Goal: Task Accomplishment & Management: Manage account settings

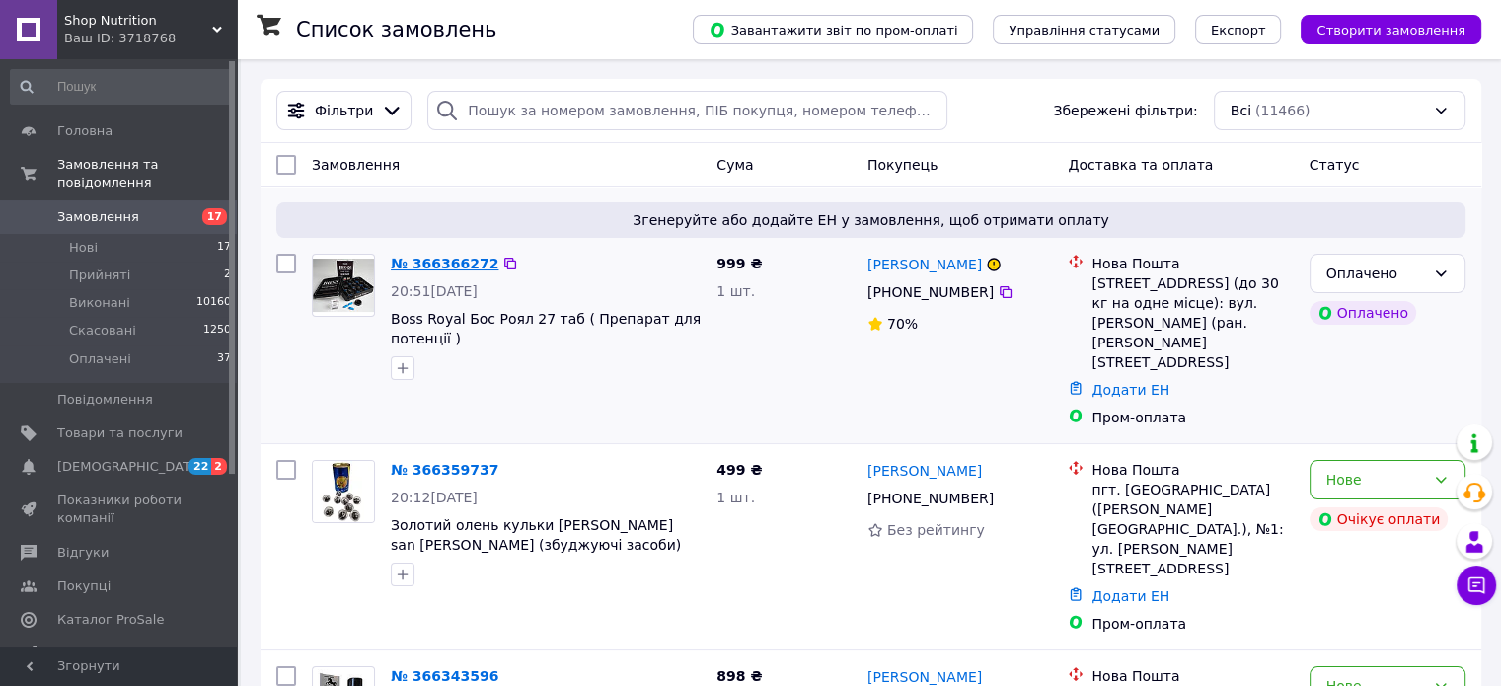
click at [412, 261] on link "№ 366366272" at bounding box center [445, 264] width 108 height 16
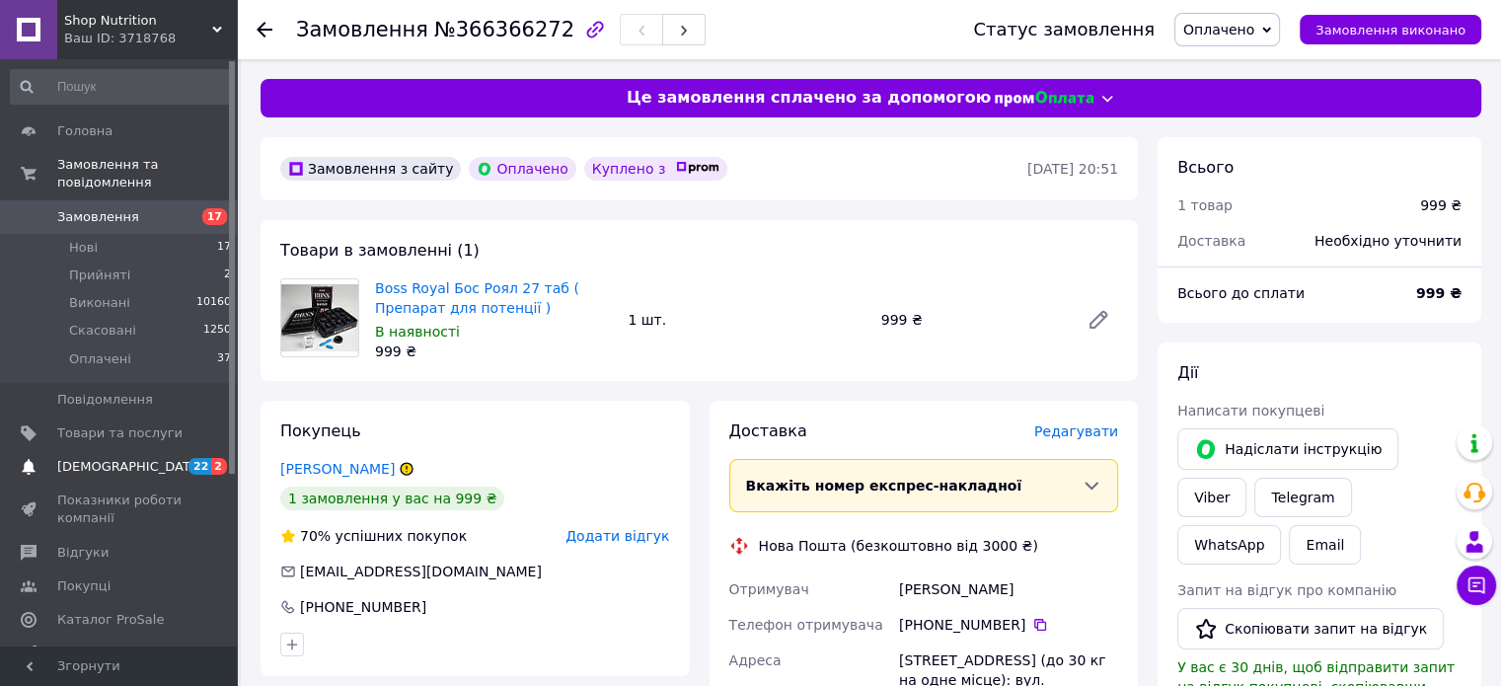
click at [145, 458] on span "[DEMOGRAPHIC_DATA]" at bounding box center [119, 467] width 125 height 18
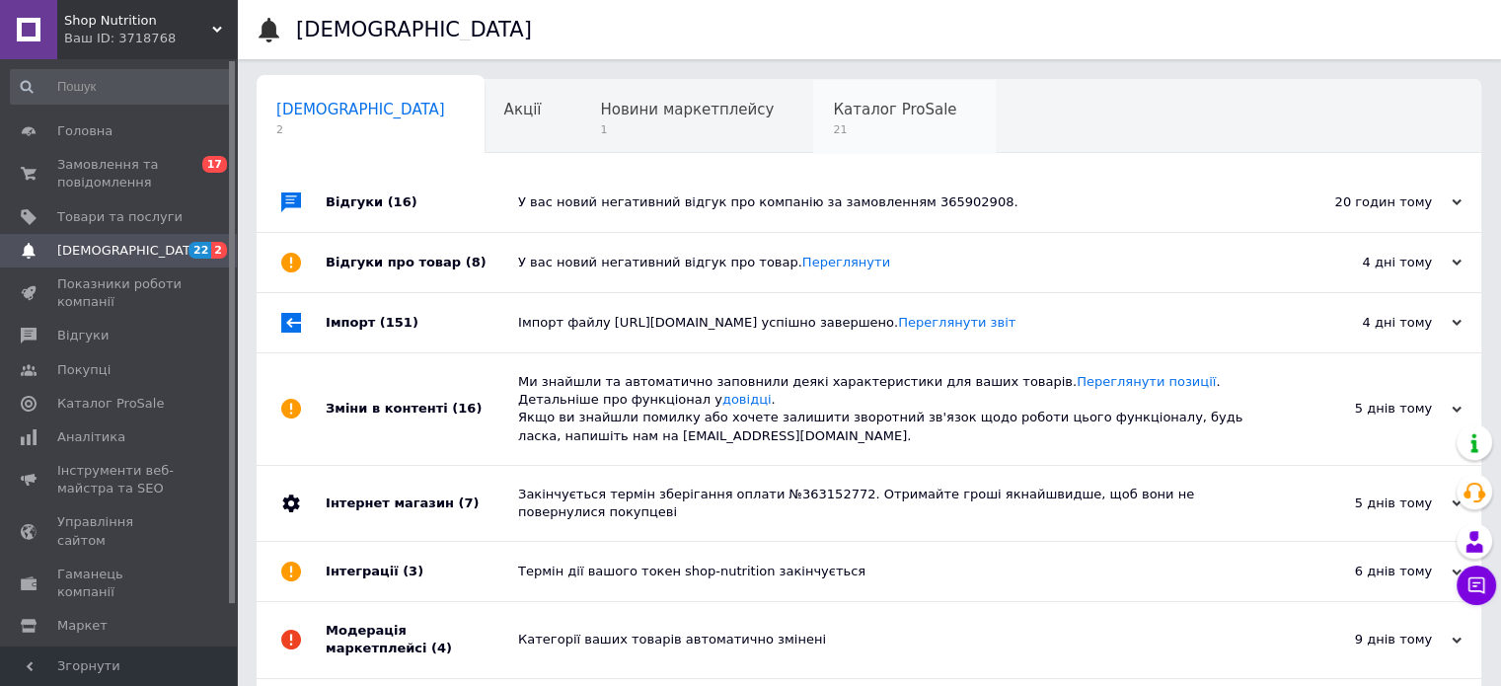
click at [833, 127] on span "21" at bounding box center [894, 129] width 123 height 15
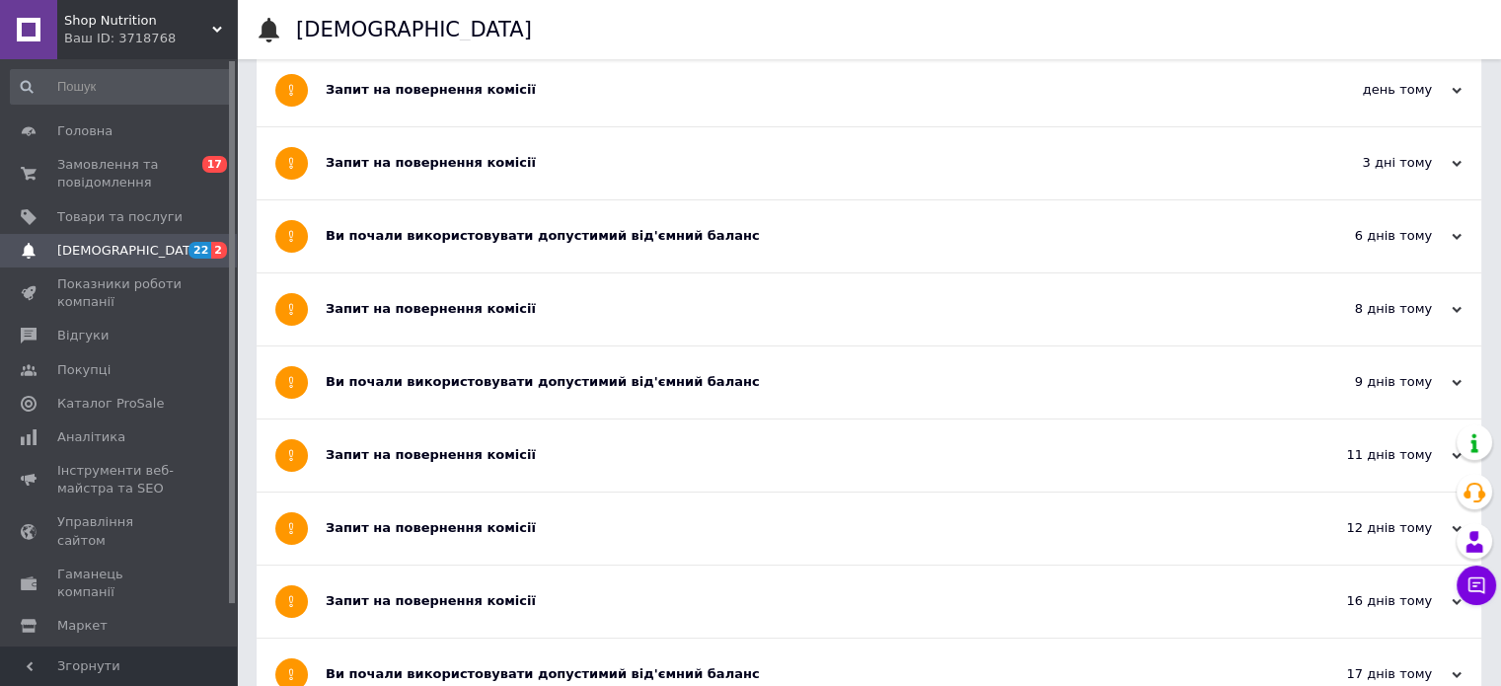
scroll to position [197, 0]
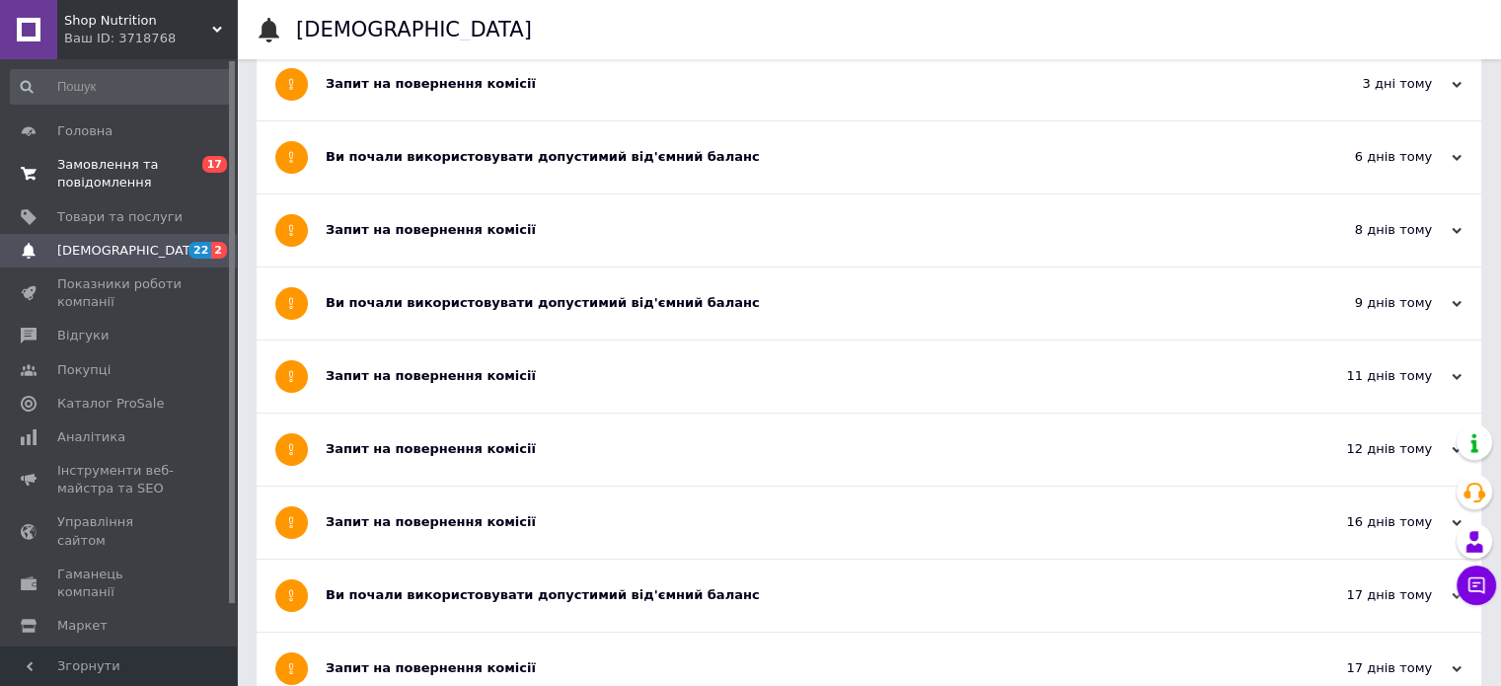
click at [95, 163] on span "Замовлення та повідомлення" at bounding box center [119, 174] width 125 height 36
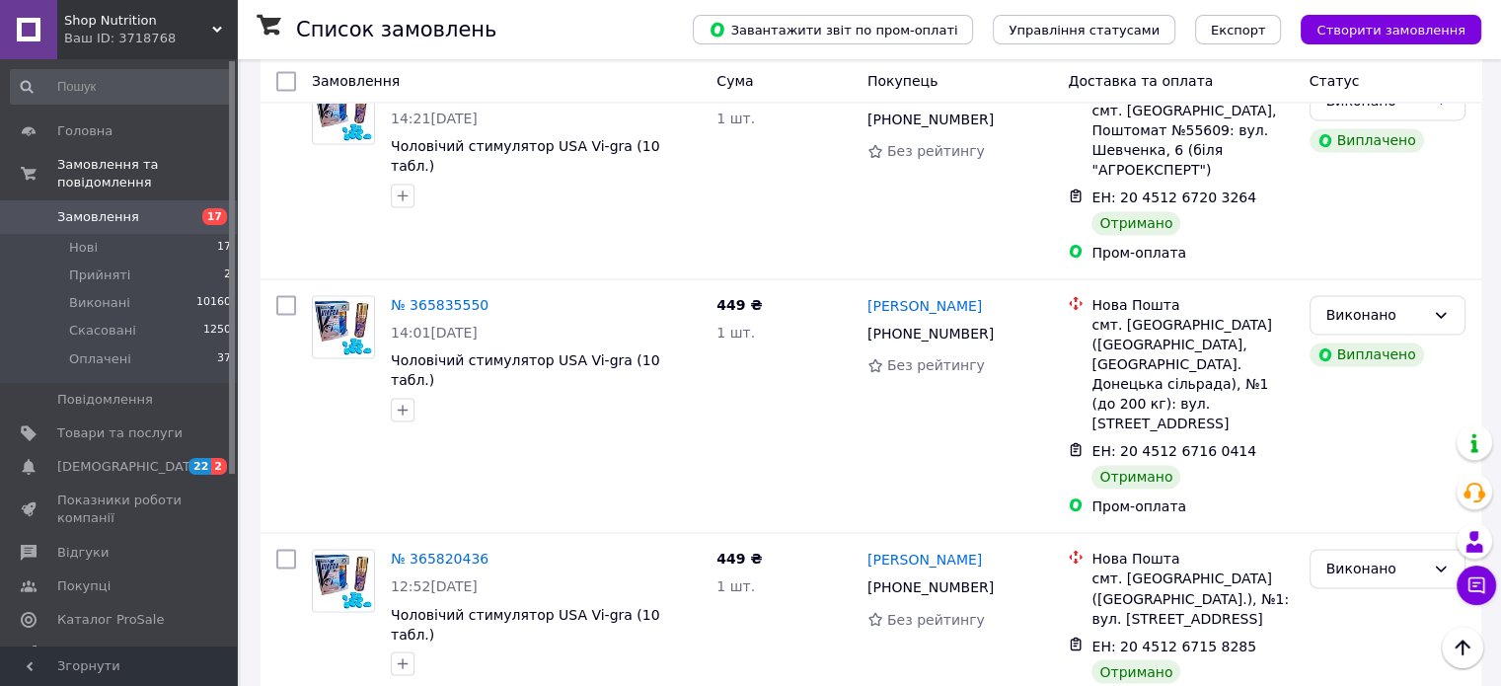
scroll to position [18217, 0]
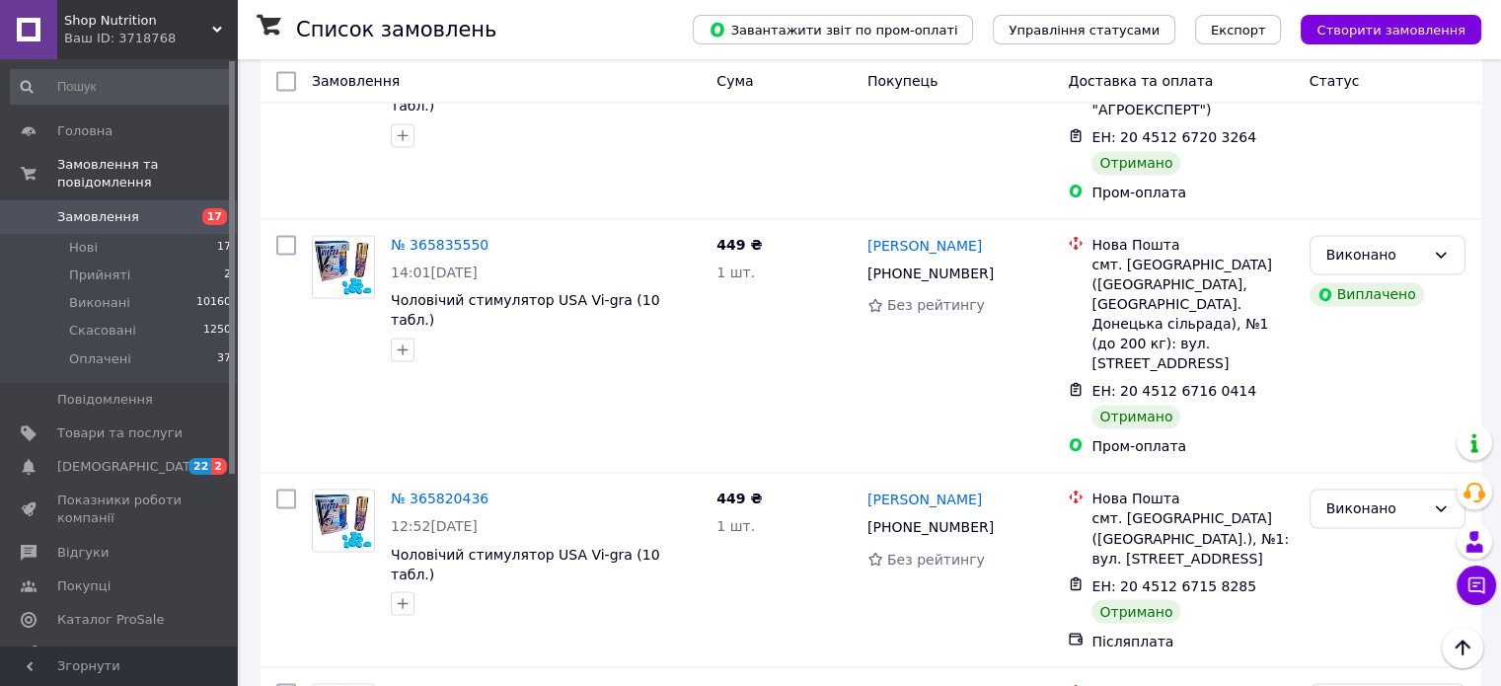
click at [122, 208] on span "Замовлення" at bounding box center [98, 217] width 82 height 18
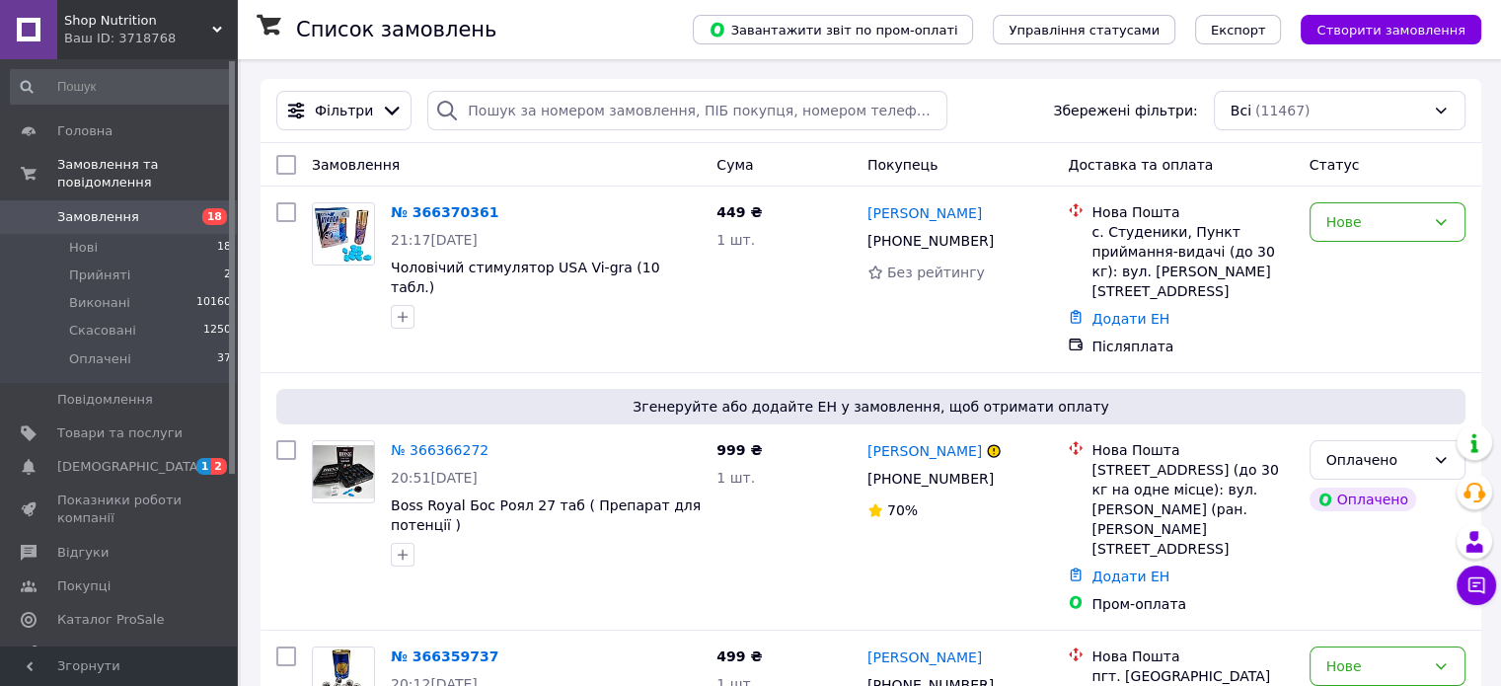
click at [221, 16] on div "Shop Nutrition Ваш ID: 3718768" at bounding box center [147, 29] width 180 height 59
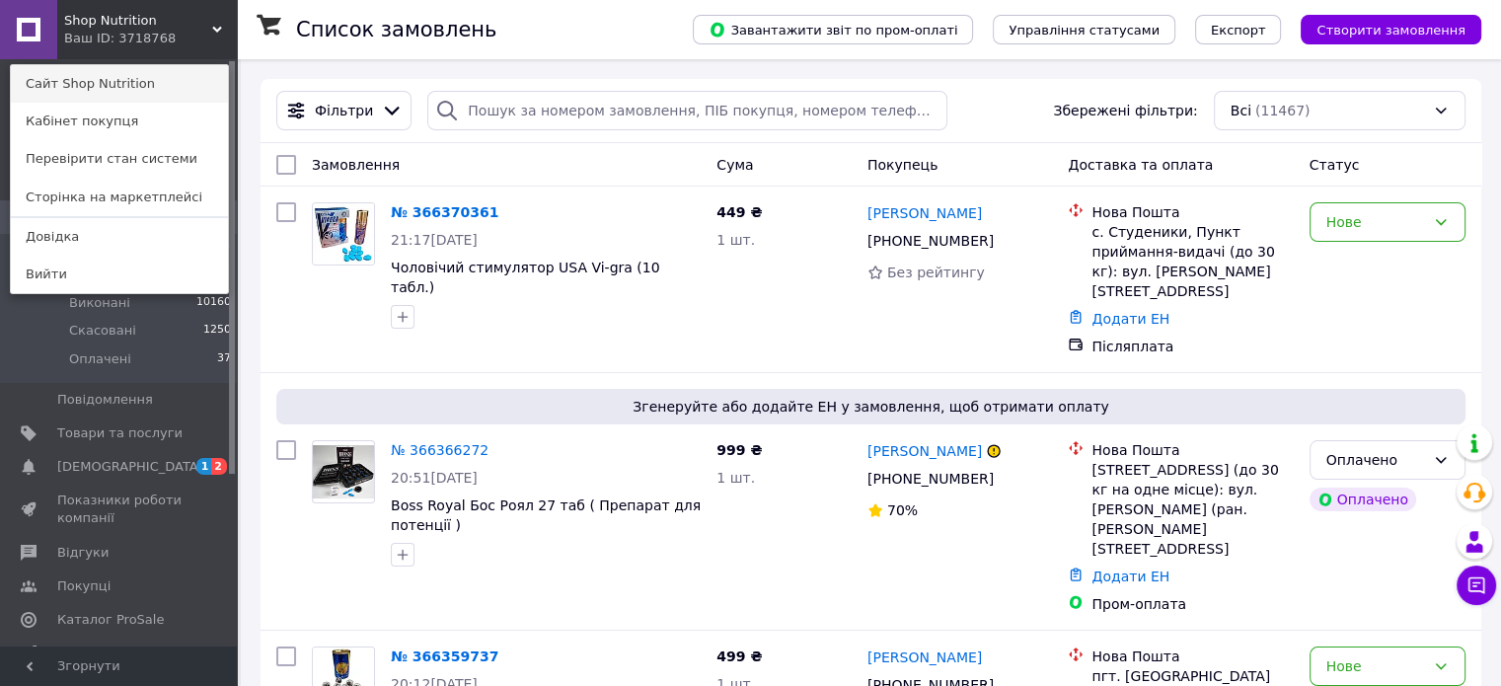
click at [133, 86] on link "Сайт Shop Nutrition" at bounding box center [119, 83] width 217 height 37
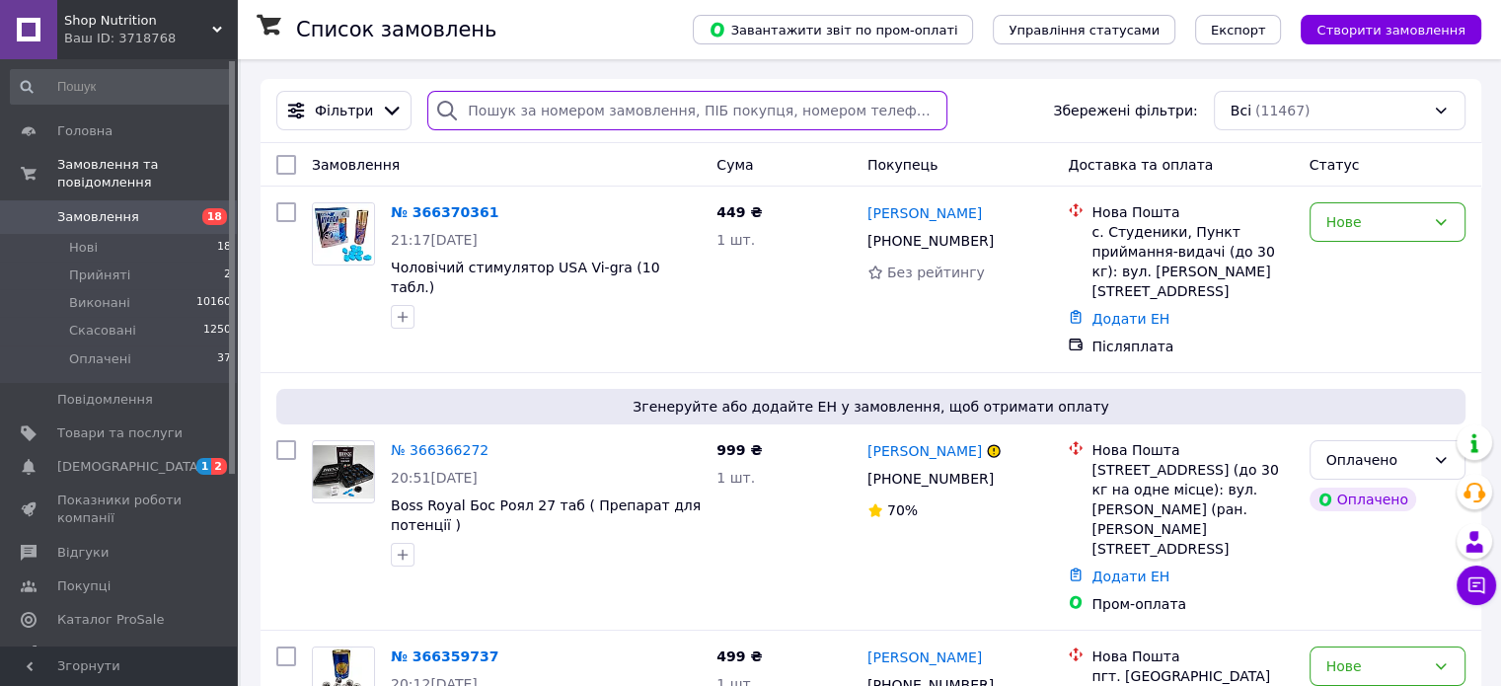
click at [537, 114] on input "search" at bounding box center [687, 110] width 520 height 39
paste input "Духи з феромонами для чоловіків X phero Men Blue Body Attack, 1 ml"
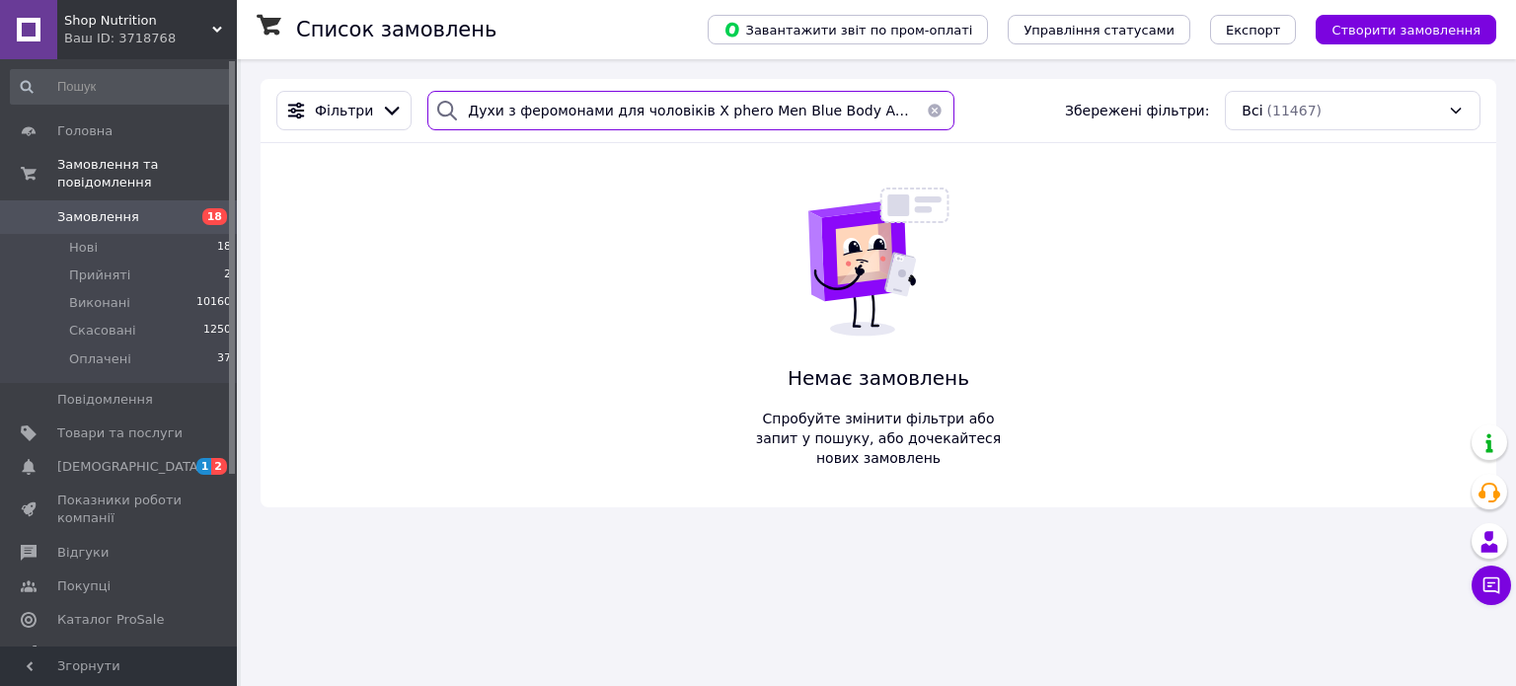
type input "Духи з феромонами для чоловіків X phero Men Blue Body Attack, 1 ml"
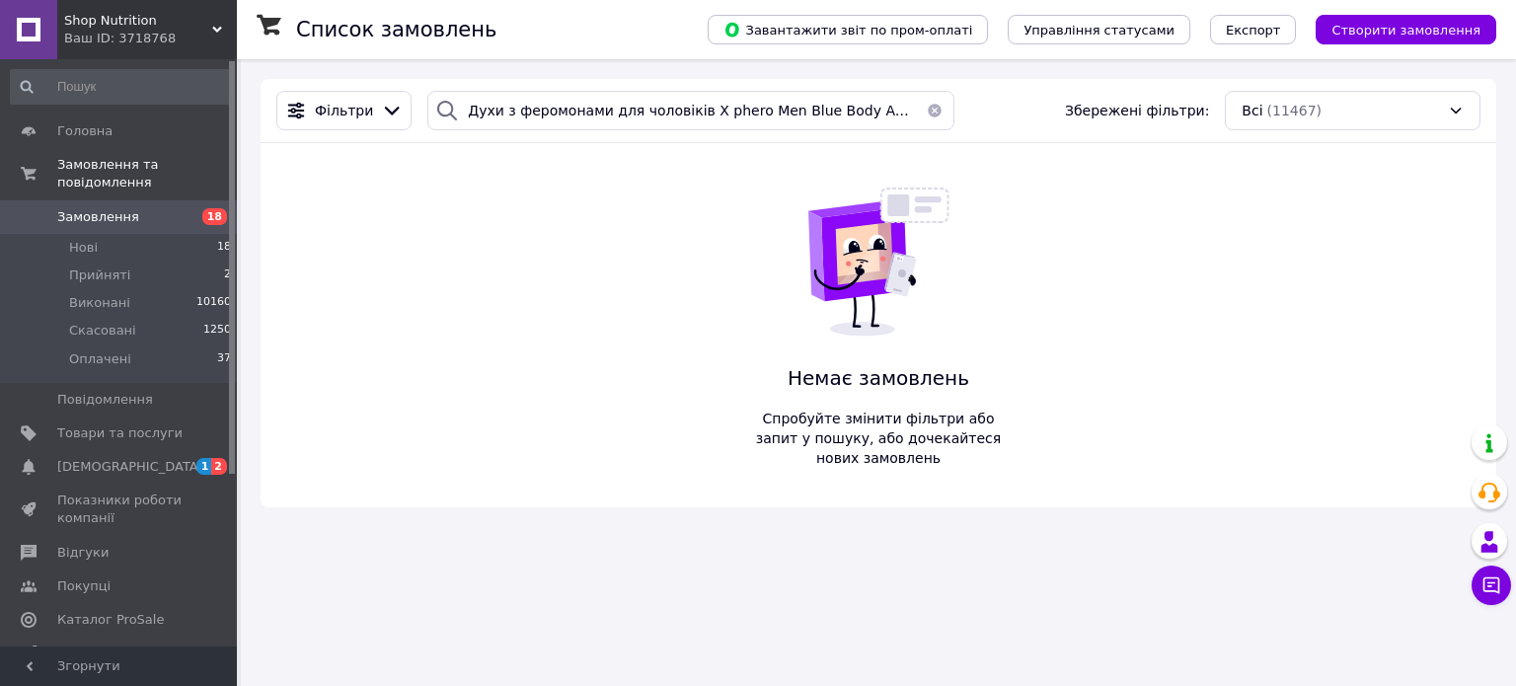
click at [221, 16] on div "Shop Nutrition Ваш ID: 3718768" at bounding box center [147, 29] width 180 height 59
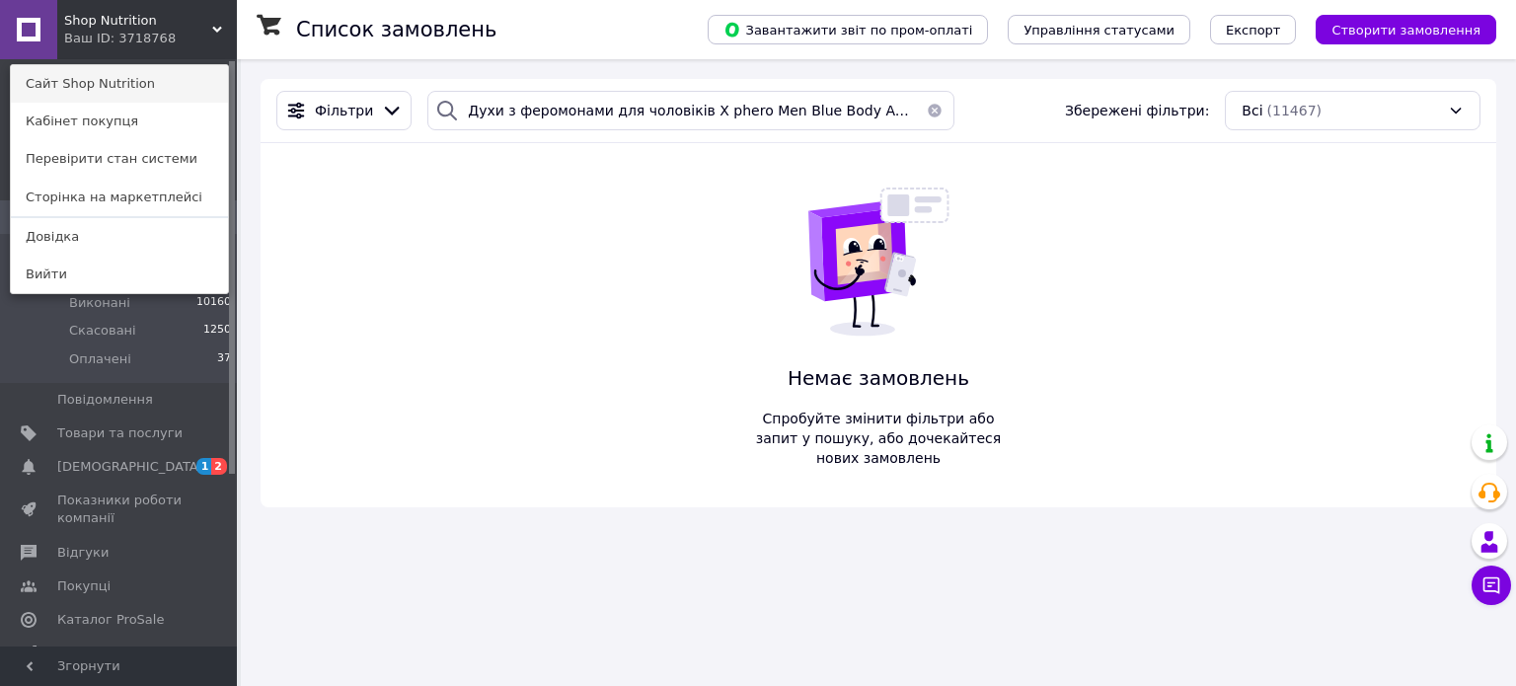
click at [134, 85] on link "Сайт Shop Nutrition" at bounding box center [119, 83] width 217 height 37
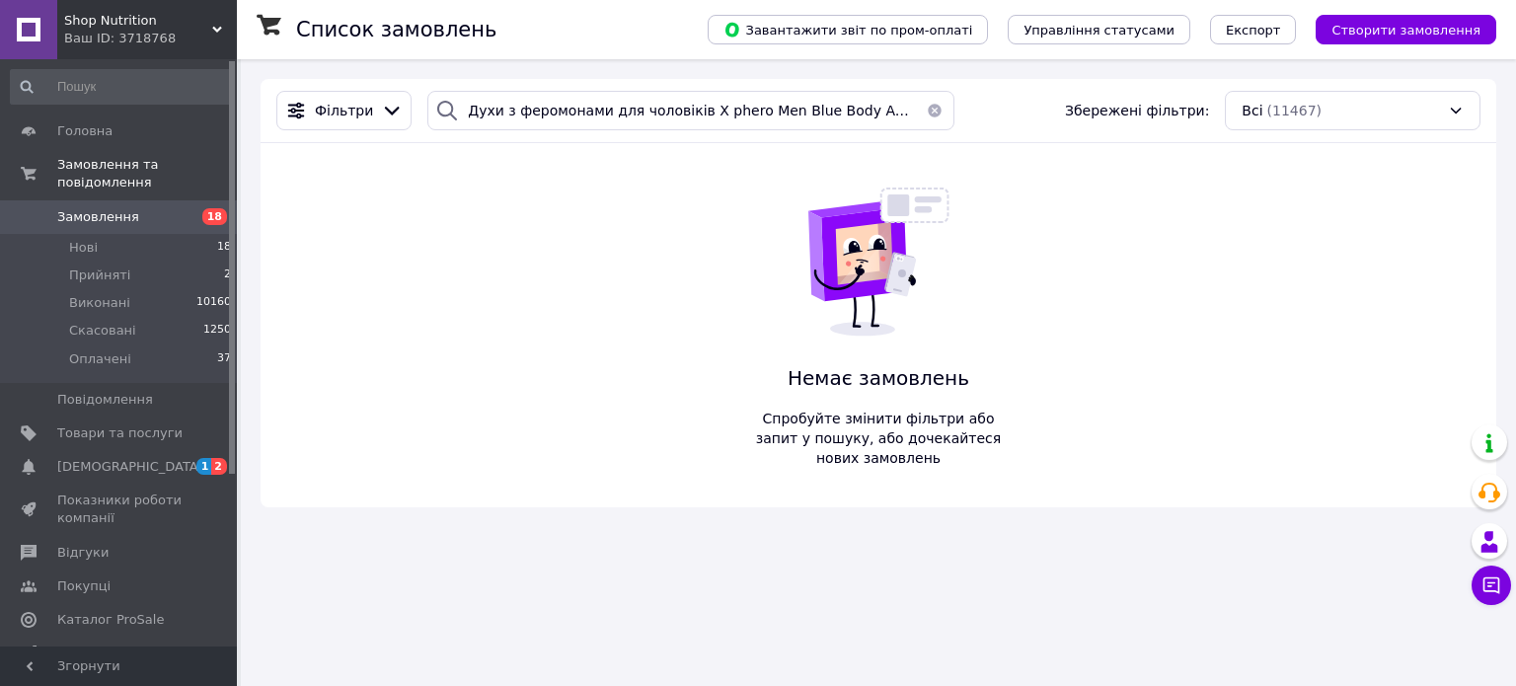
click at [98, 213] on link "Замовлення 18" at bounding box center [121, 217] width 243 height 34
